Goal: Entertainment & Leisure: Browse casually

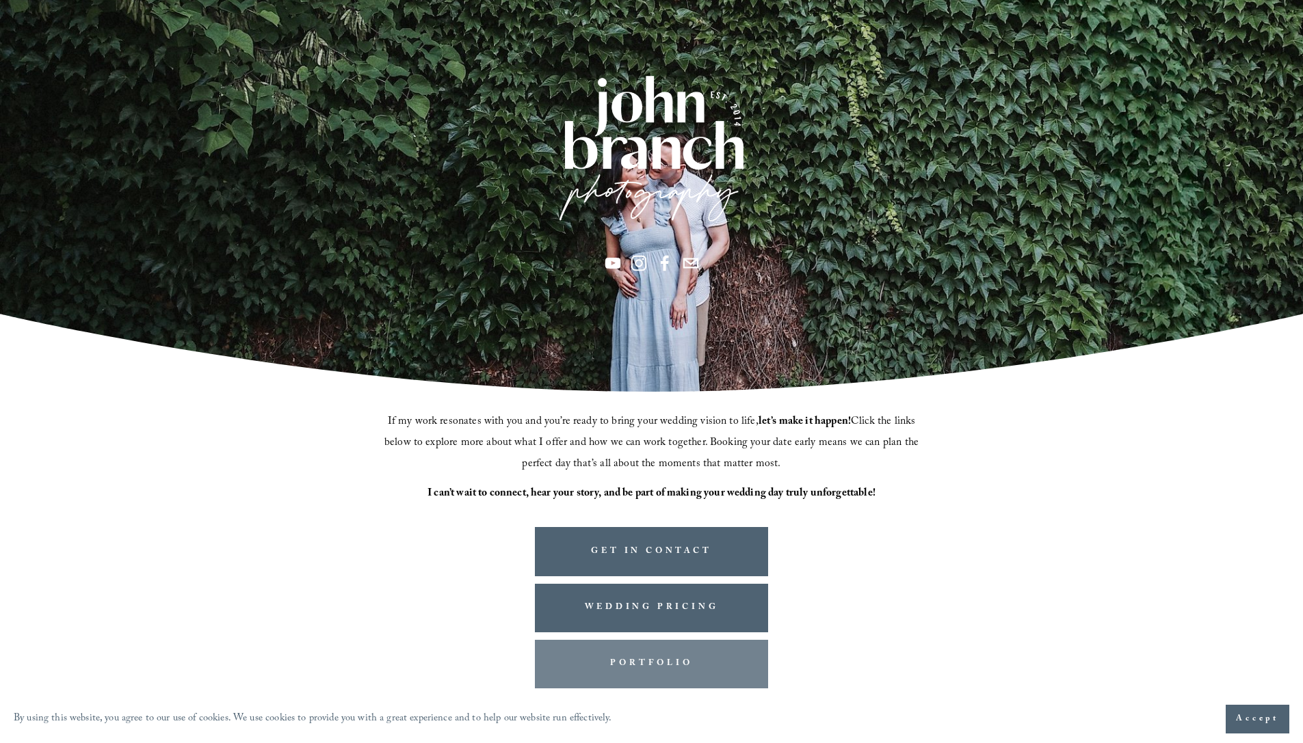
scroll to position [159, 0]
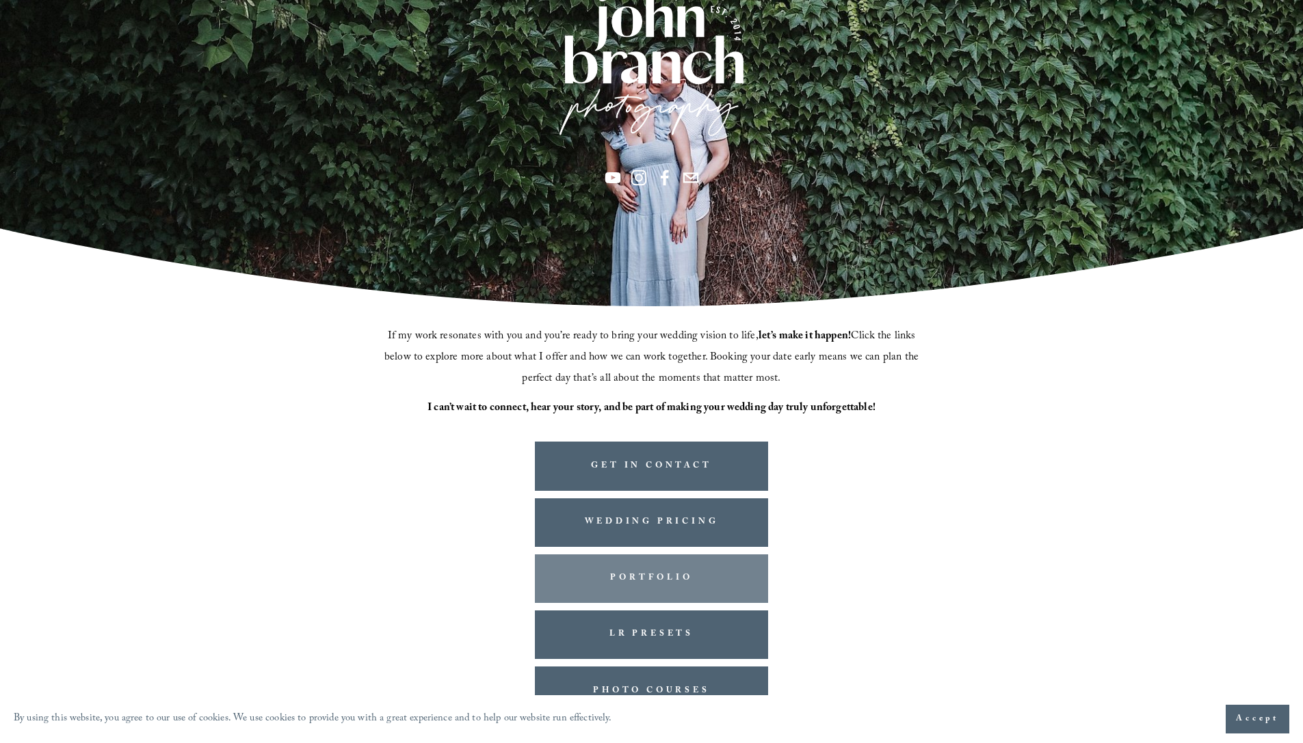
click at [635, 584] on link "PORTFOLIO" at bounding box center [652, 579] width 234 height 49
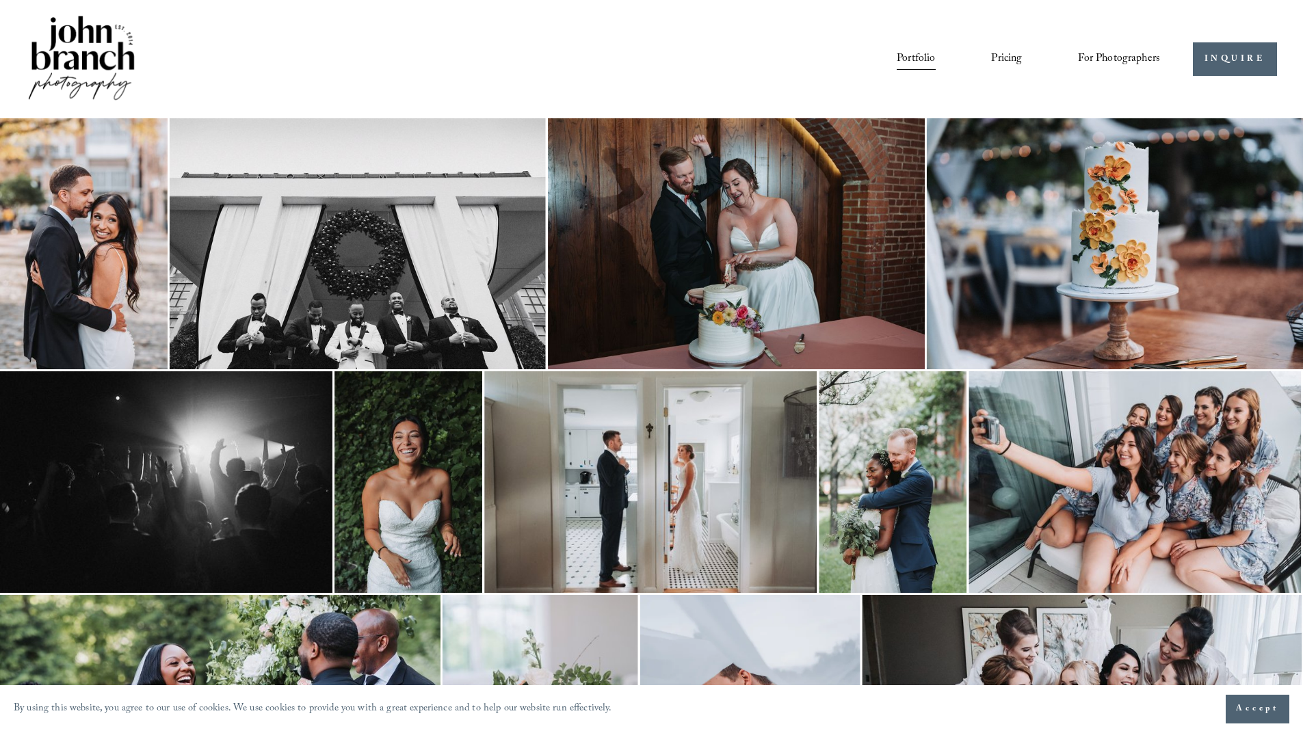
click at [727, 520] on img at bounding box center [650, 482] width 332 height 222
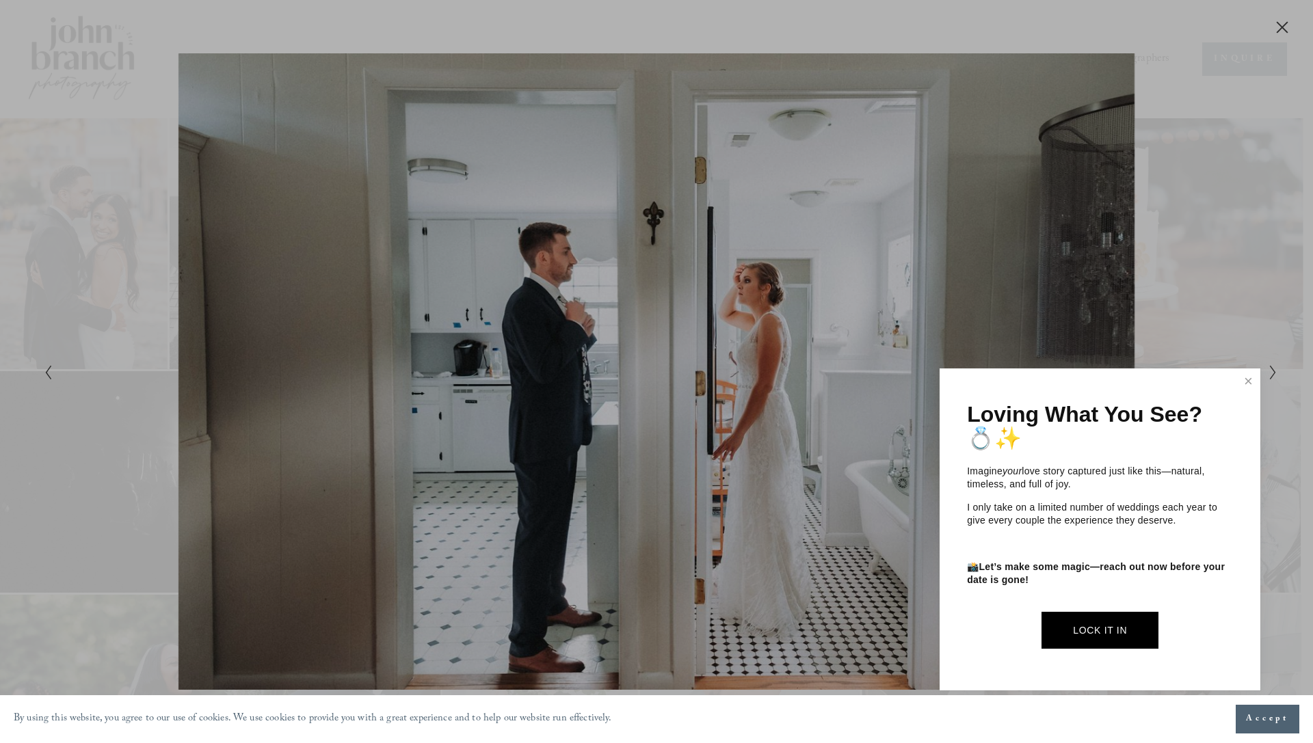
click at [1278, 27] on div at bounding box center [656, 371] width 1313 height 743
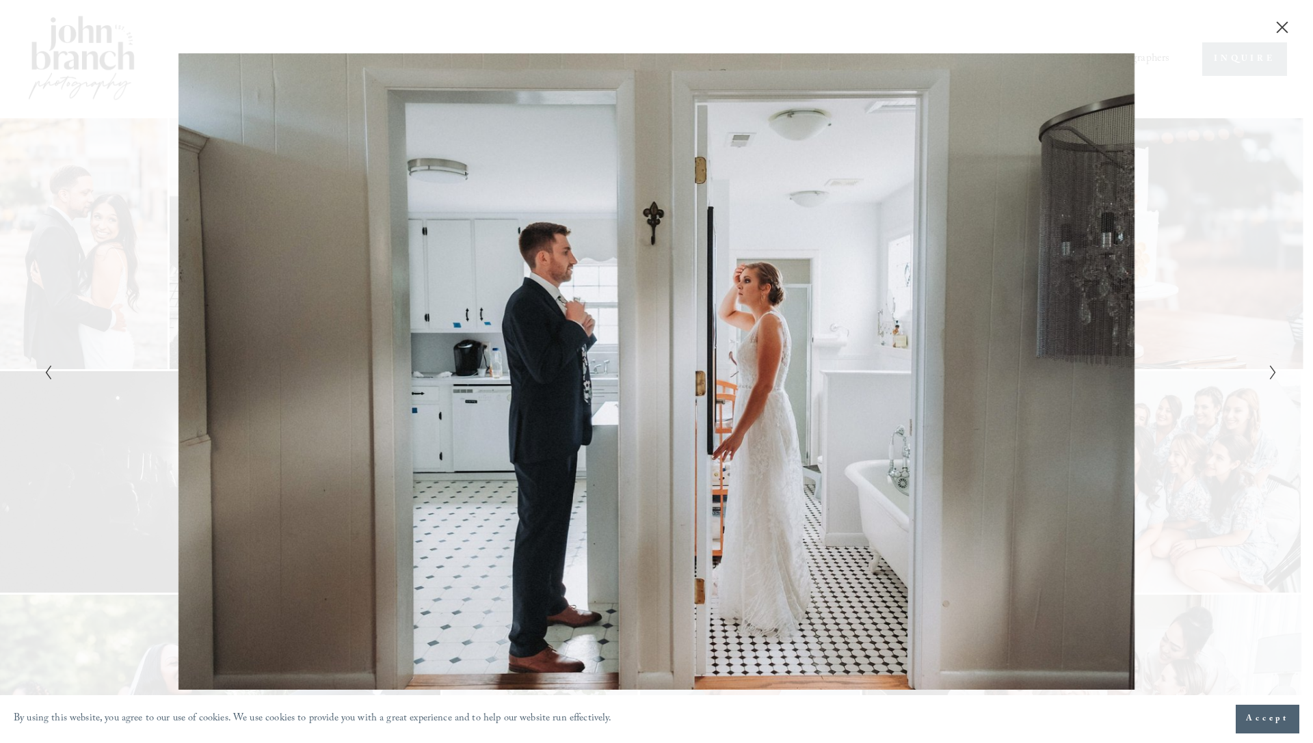
click at [1278, 27] on icon "Close" at bounding box center [1282, 28] width 14 height 14
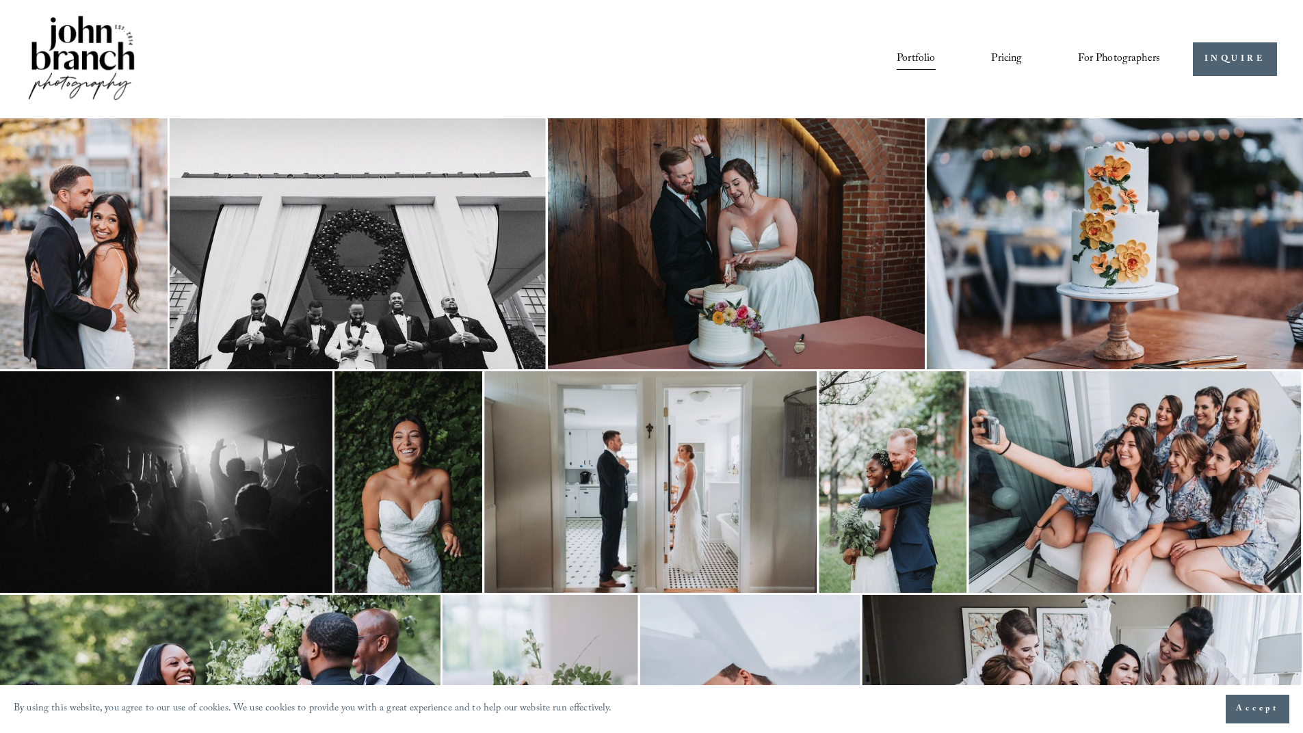
click at [114, 269] on img at bounding box center [84, 243] width 168 height 251
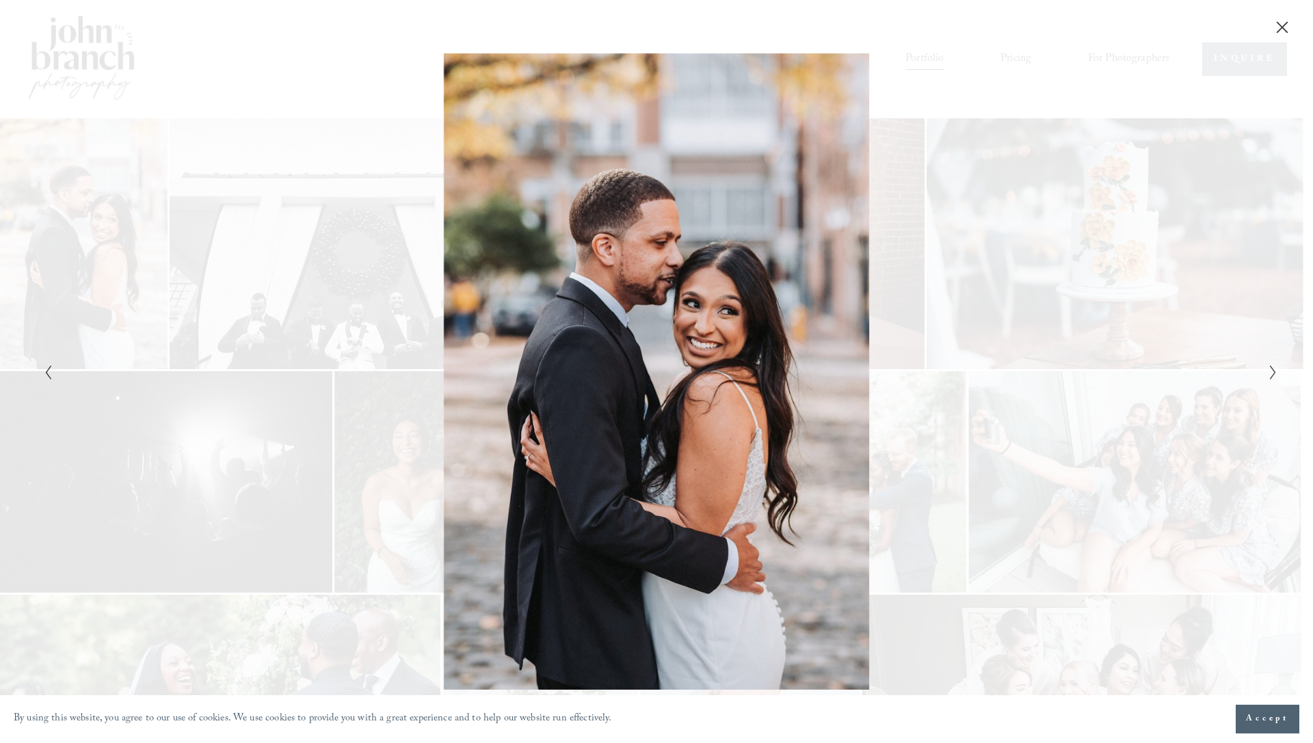
click at [1253, 722] on span "Accept" at bounding box center [1267, 719] width 43 height 14
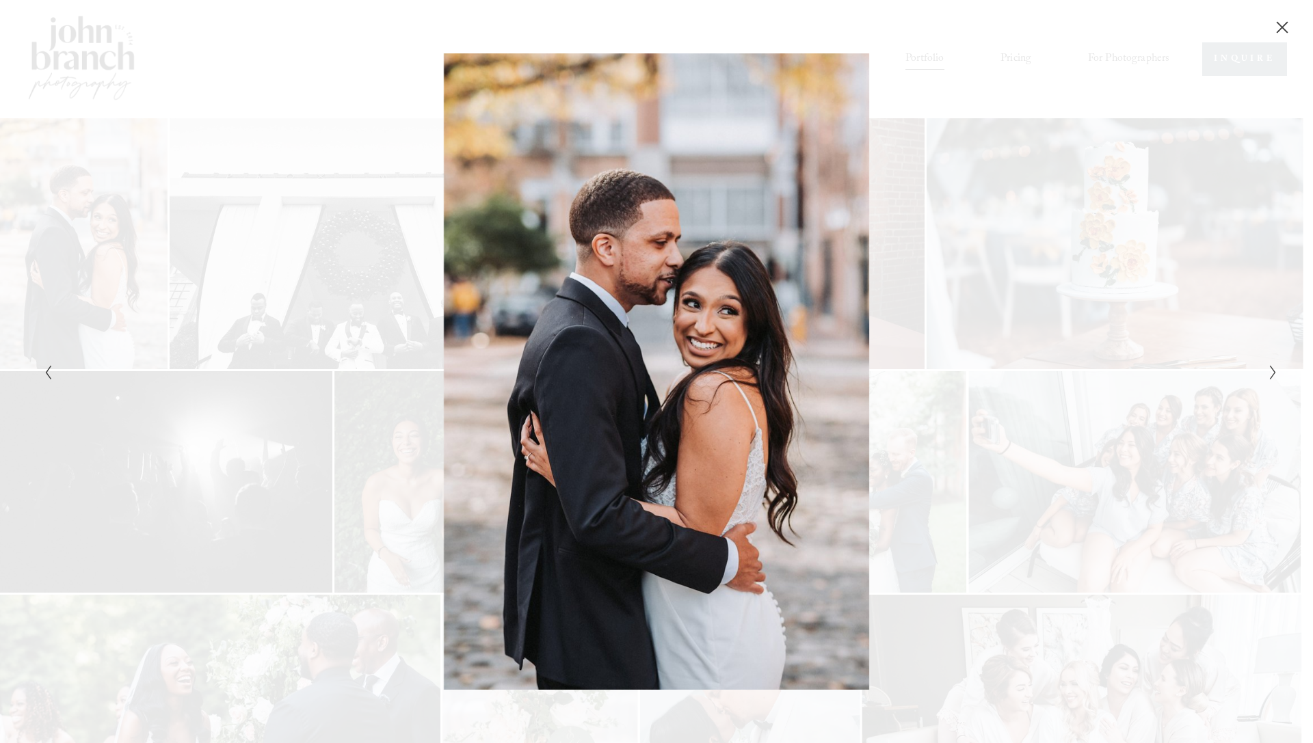
click at [1279, 24] on icon "Close" at bounding box center [1282, 27] width 11 height 11
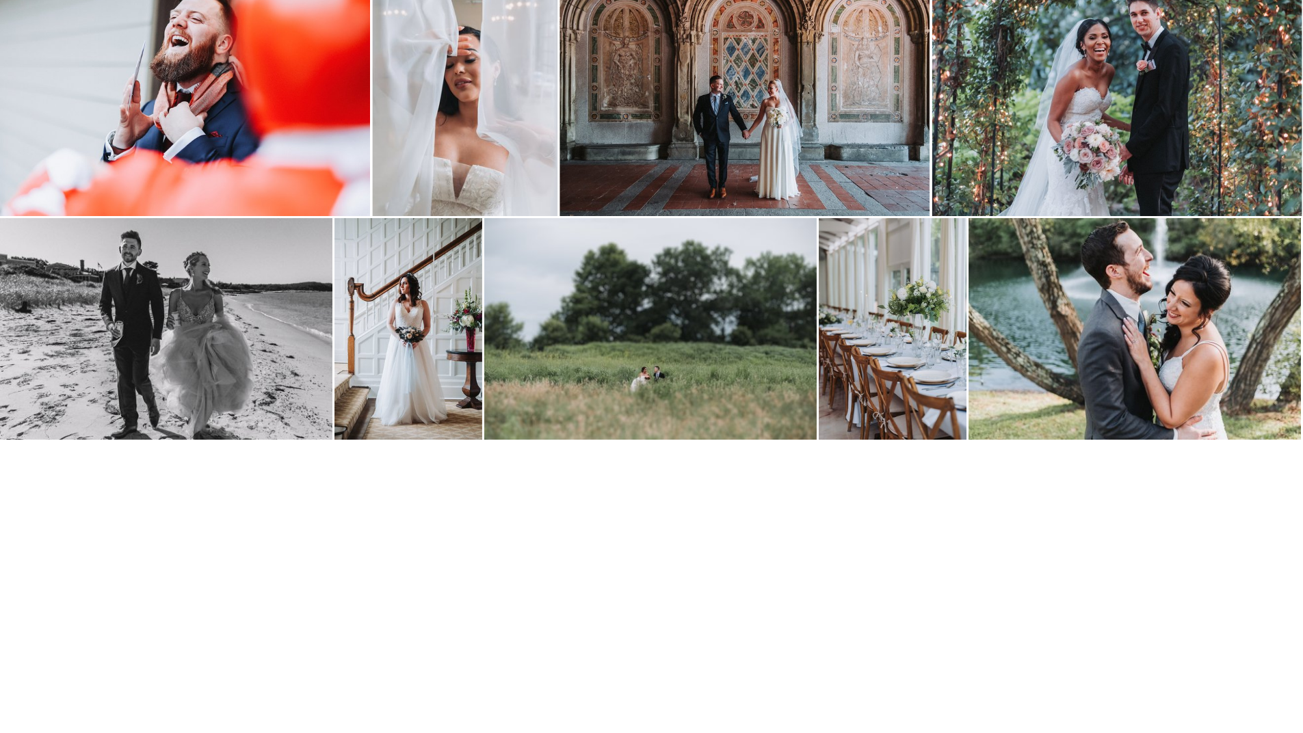
scroll to position [2358, 0]
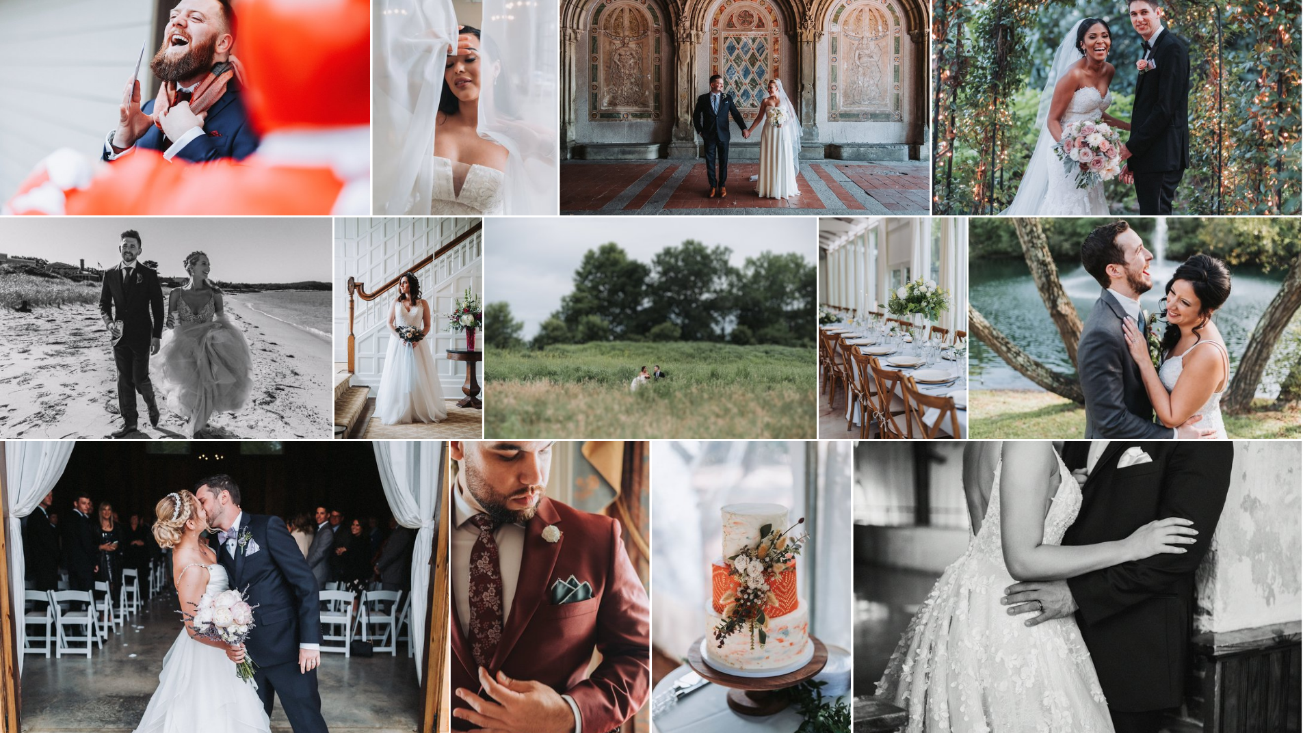
click at [686, 366] on img at bounding box center [650, 328] width 332 height 222
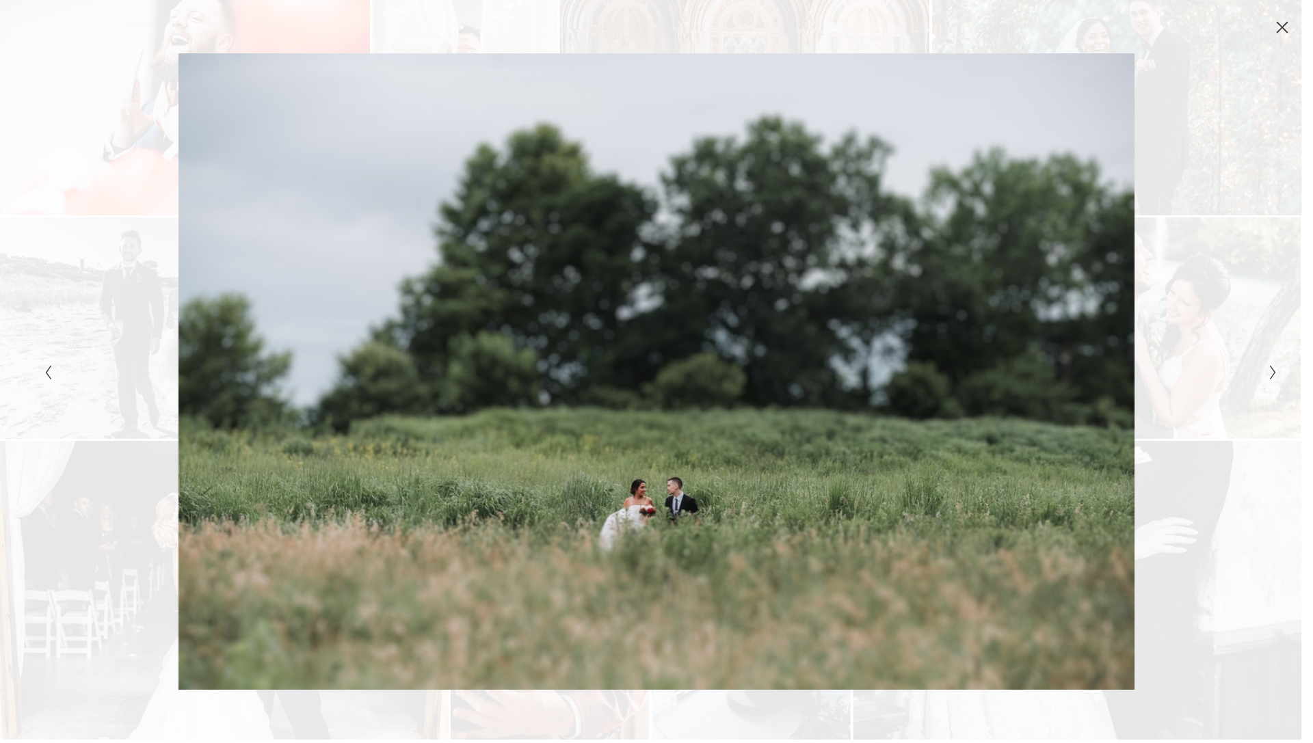
click at [1279, 25] on icon "Close" at bounding box center [1282, 27] width 11 height 11
